Goal: Information Seeking & Learning: Find specific fact

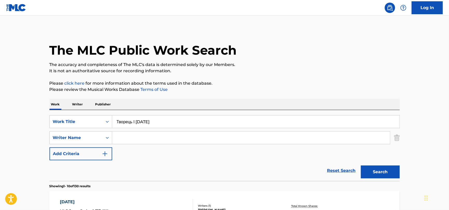
click at [182, 118] on input "Творець І [DATE]" at bounding box center [255, 121] width 287 height 12
drag, startPoint x: 177, startPoint y: 125, endPoint x: 65, endPoint y: 130, distance: 111.7
type input "creator and Savior"
click at [361, 165] on button "Search" at bounding box center [380, 171] width 39 height 13
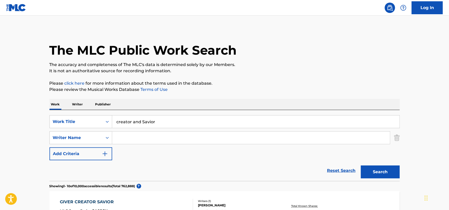
click at [166, 121] on input "creator and Savior" at bounding box center [255, 121] width 287 height 12
click at [166, 120] on input "creator and Savior" at bounding box center [255, 121] width 287 height 12
click at [165, 120] on input "creator and Savior" at bounding box center [255, 121] width 287 height 12
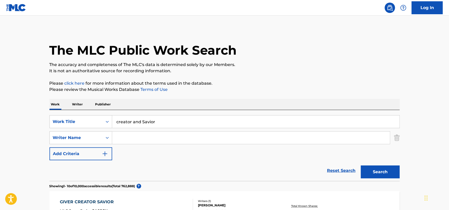
click at [165, 120] on input "creator and Savior" at bounding box center [255, 121] width 287 height 12
